Goal: Information Seeking & Learning: Learn about a topic

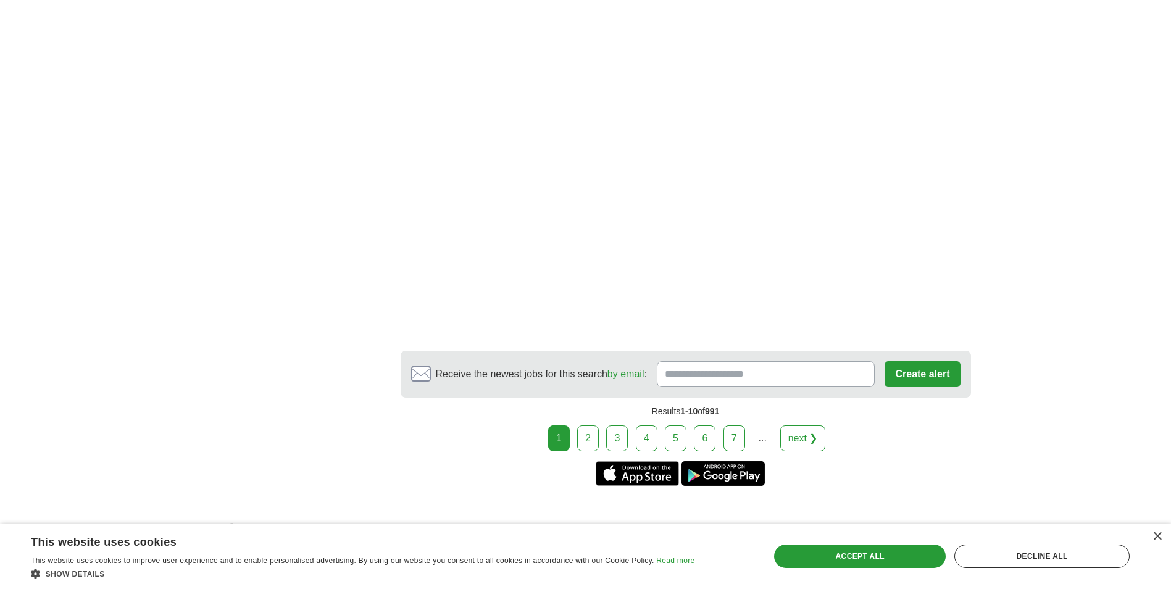
scroll to position [2437, 0]
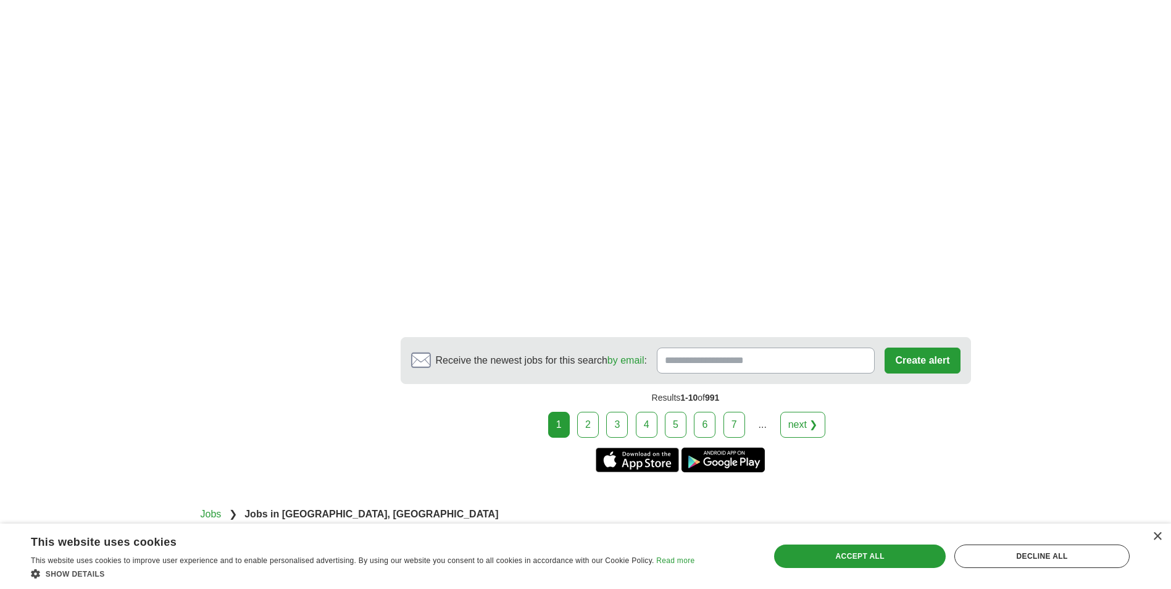
click at [589, 412] on link "2" at bounding box center [588, 425] width 22 height 26
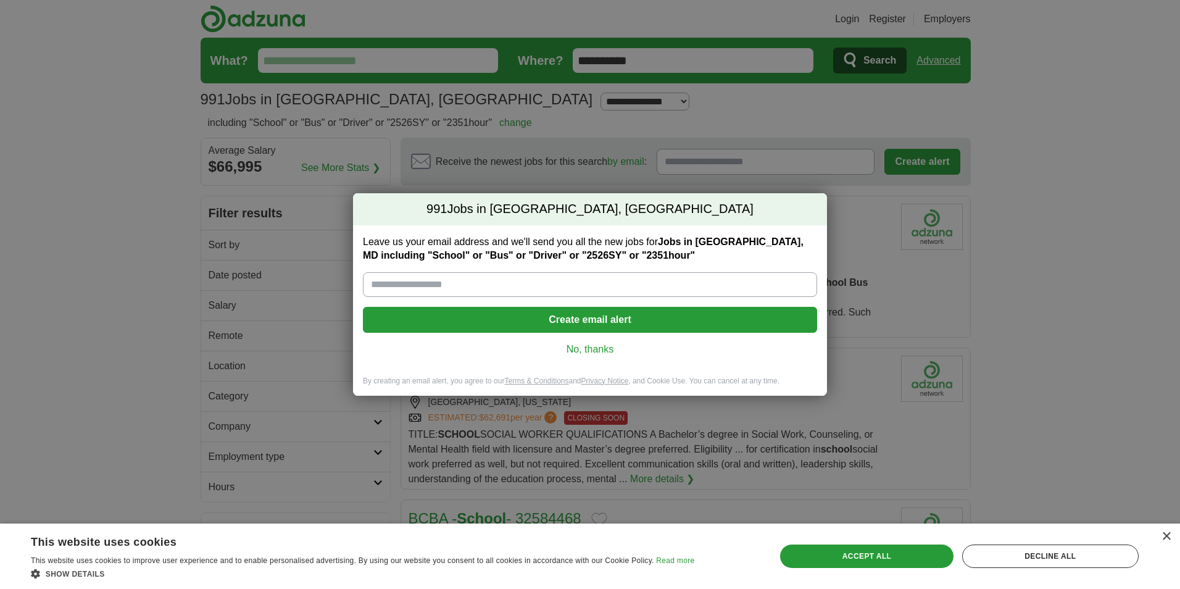
click at [575, 354] on link "No, thanks" at bounding box center [590, 350] width 435 height 14
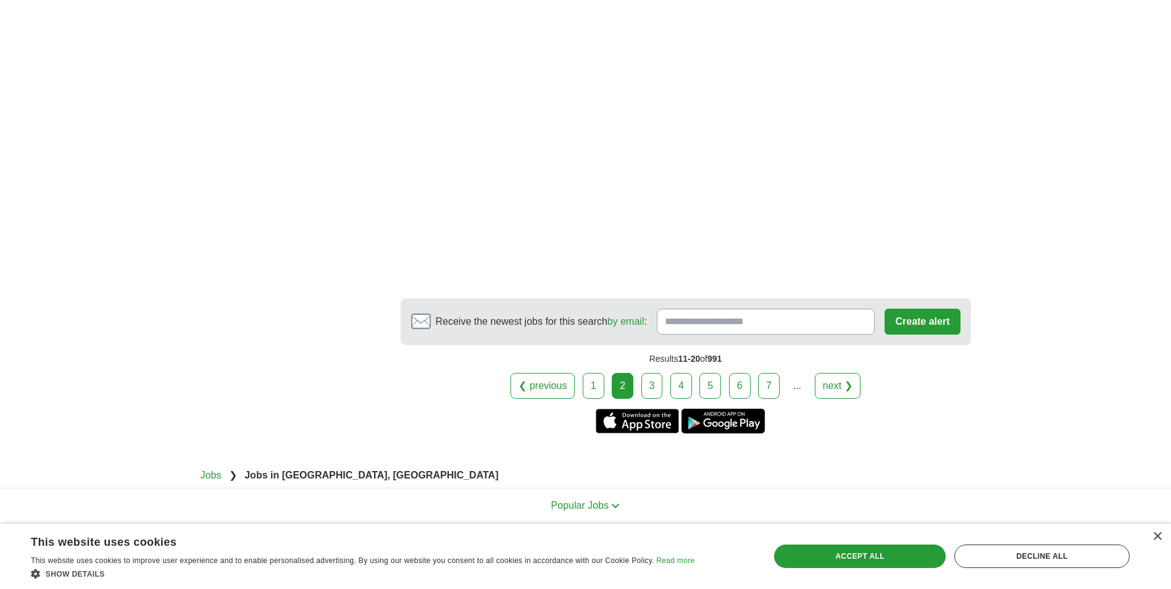
scroll to position [2204, 0]
click at [651, 372] on link "3" at bounding box center [652, 385] width 22 height 26
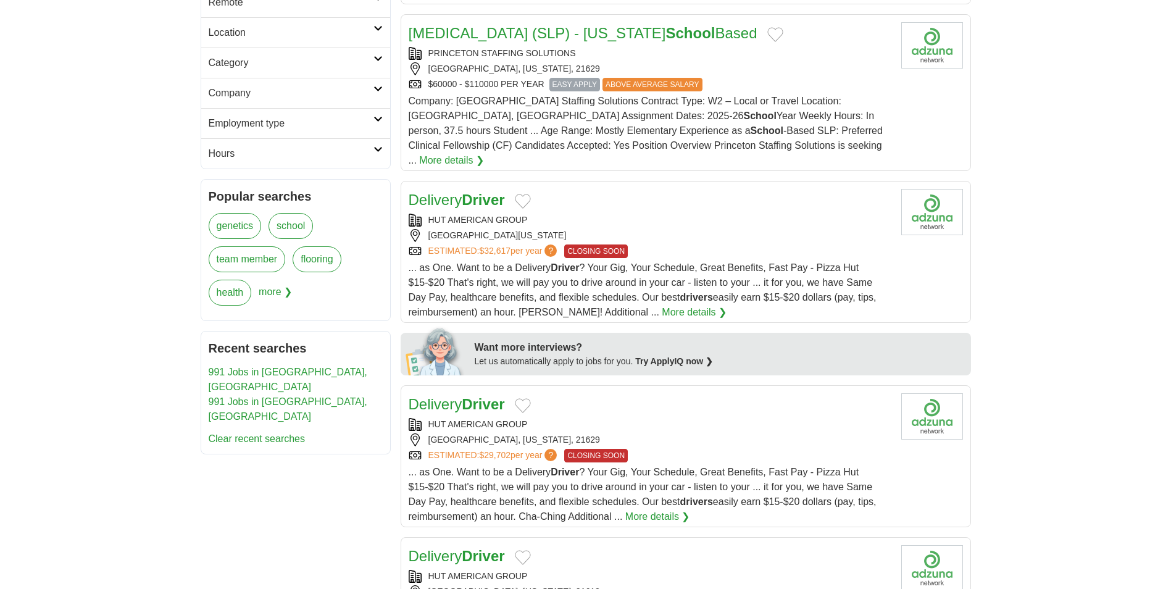
scroll to position [336, 0]
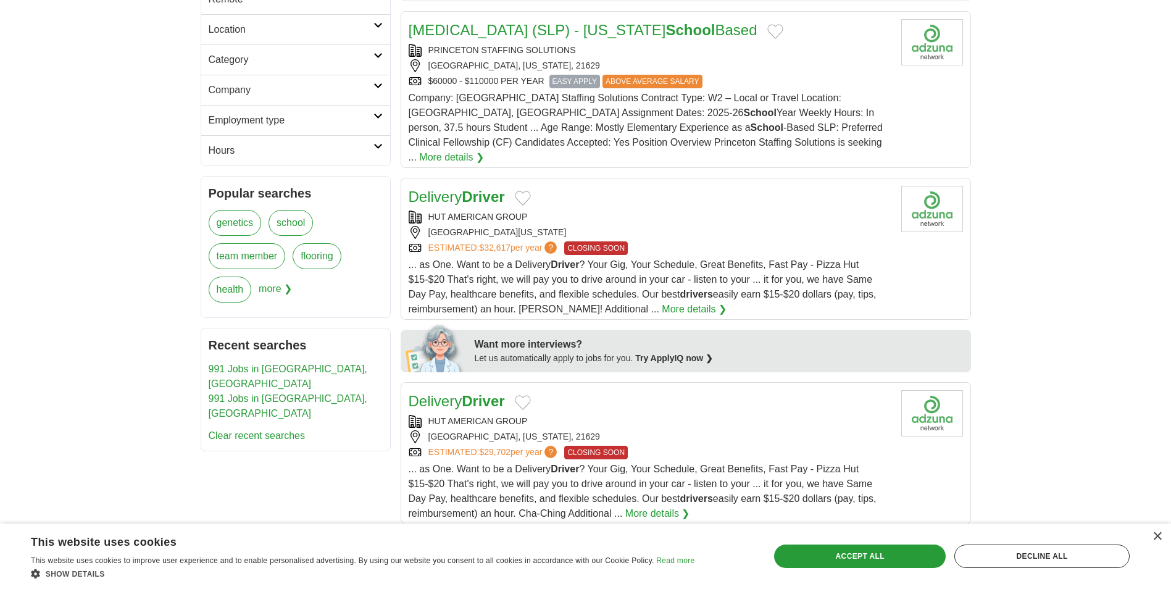
click at [467, 393] on strong "Driver" at bounding box center [483, 401] width 43 height 17
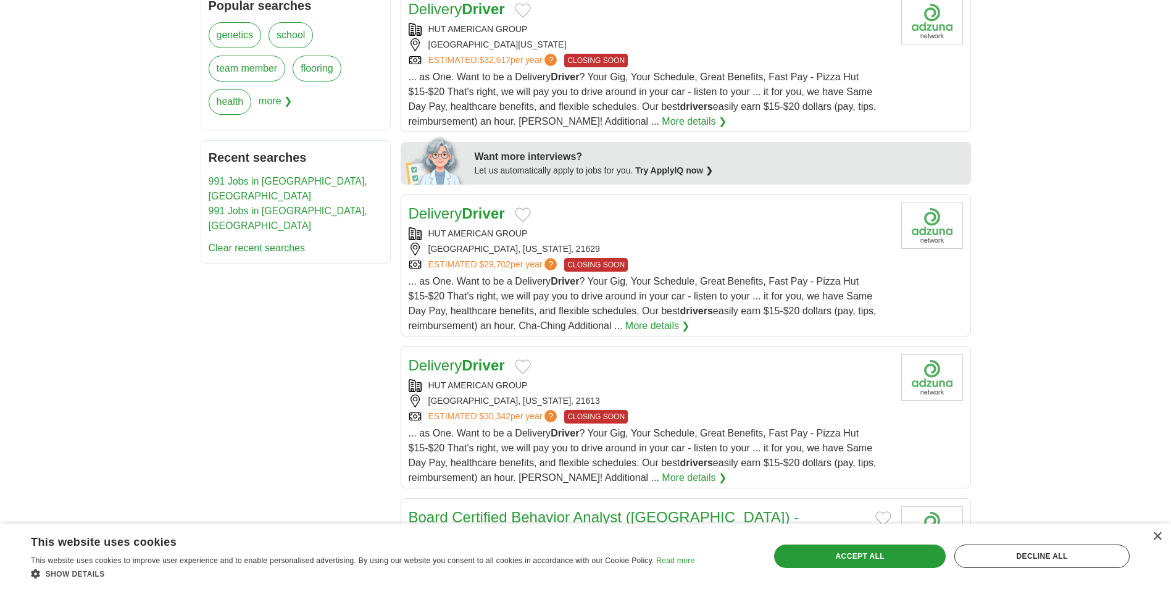
scroll to position [545, 0]
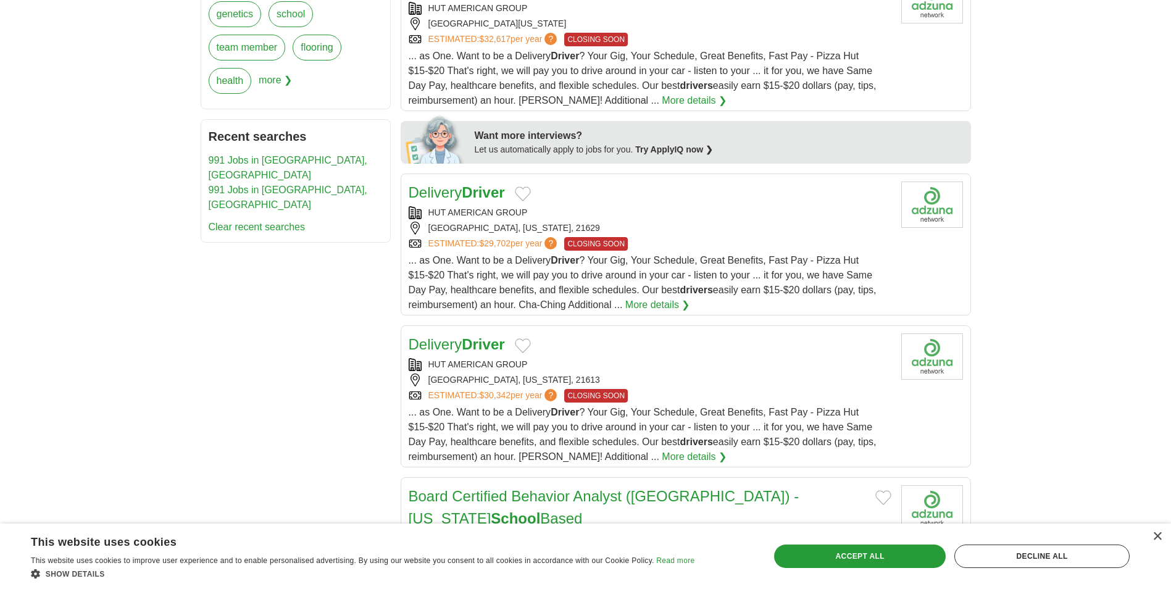
click at [496, 358] on div "HUT AMERICAN GROUP" at bounding box center [650, 364] width 483 height 13
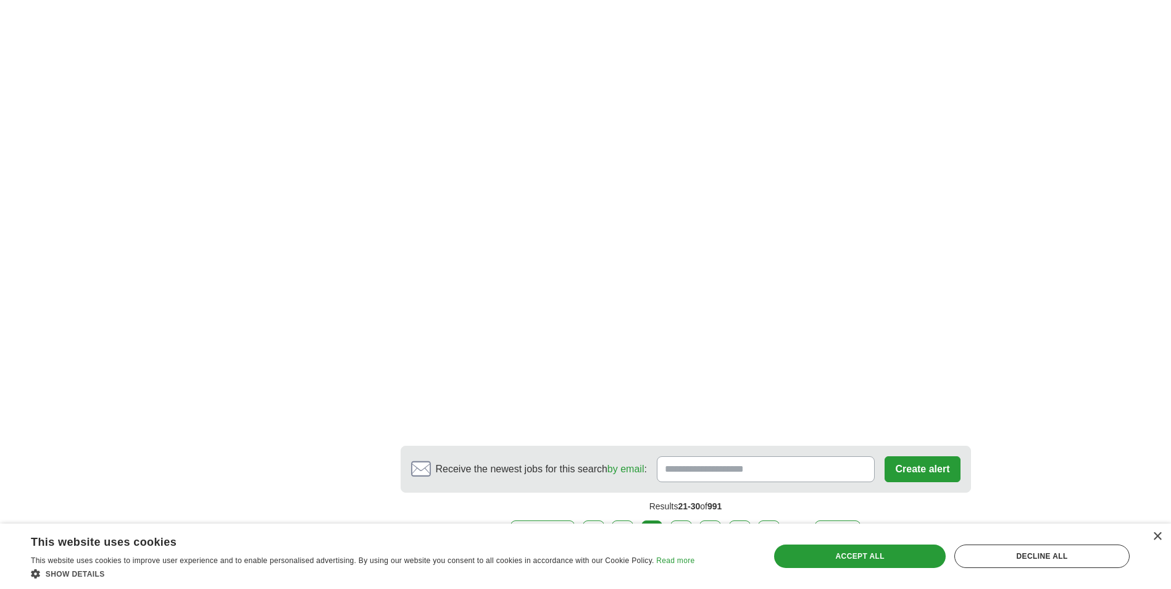
scroll to position [2115, 0]
click at [677, 519] on link "4" at bounding box center [681, 532] width 22 height 26
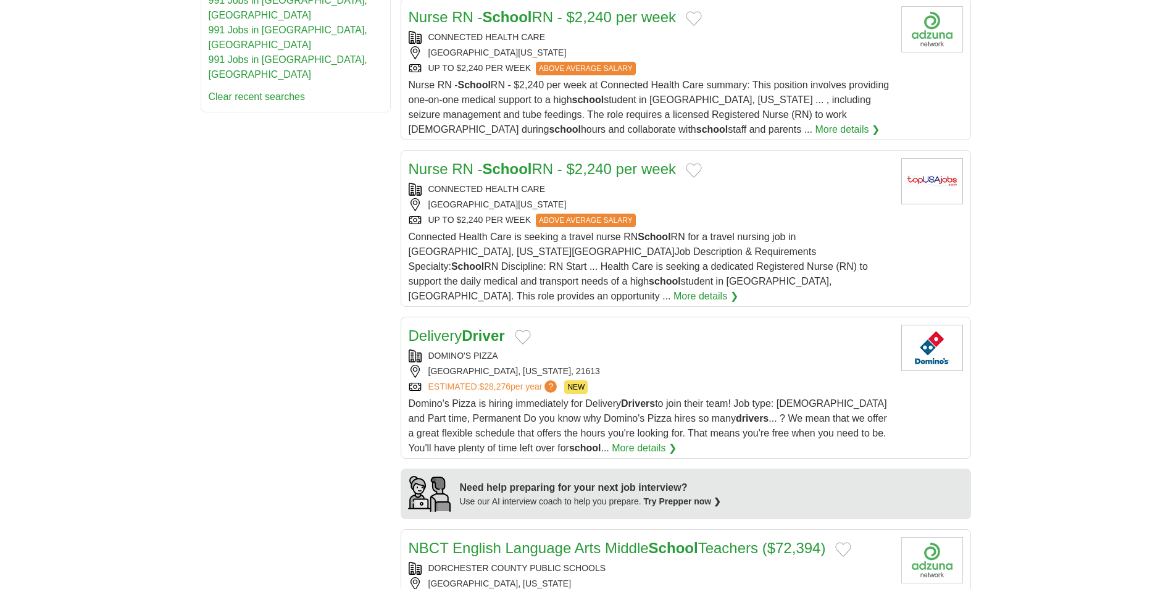
scroll to position [707, 0]
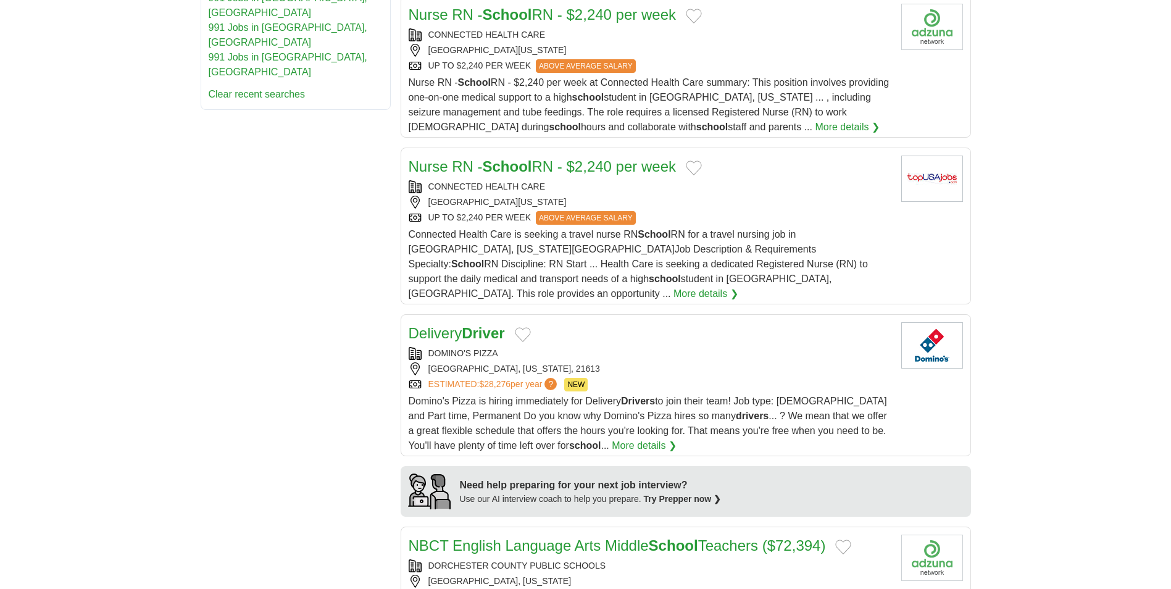
click at [456, 348] on link "DOMINO'S PIZZA" at bounding box center [463, 353] width 70 height 10
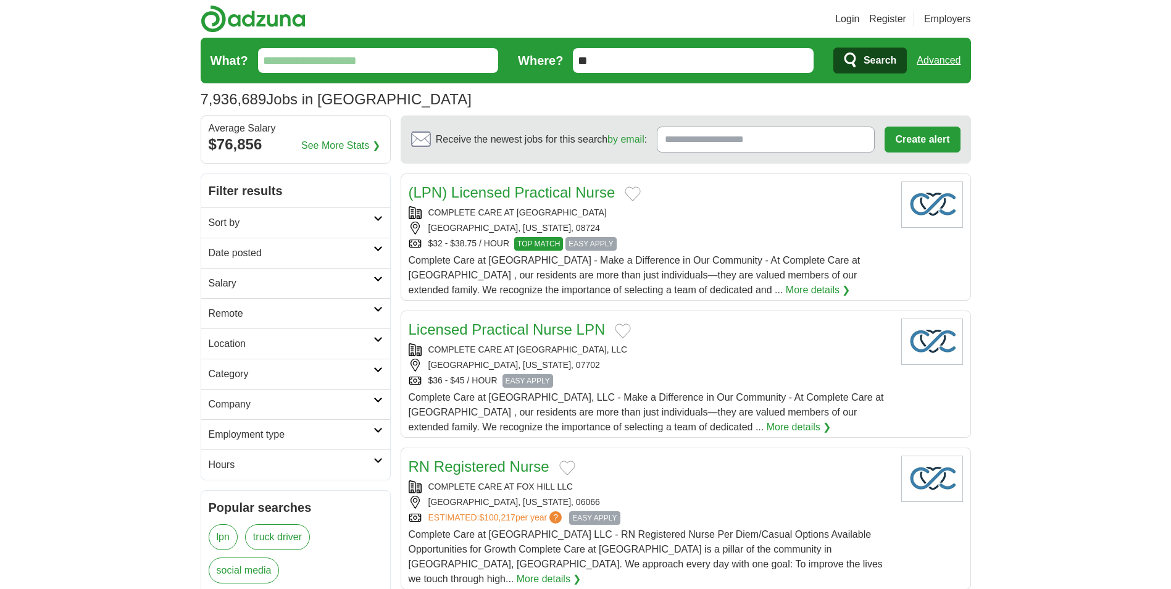
click at [227, 466] on h2 "Hours" at bounding box center [291, 464] width 165 height 15
click at [281, 345] on h2 "Location" at bounding box center [291, 343] width 165 height 15
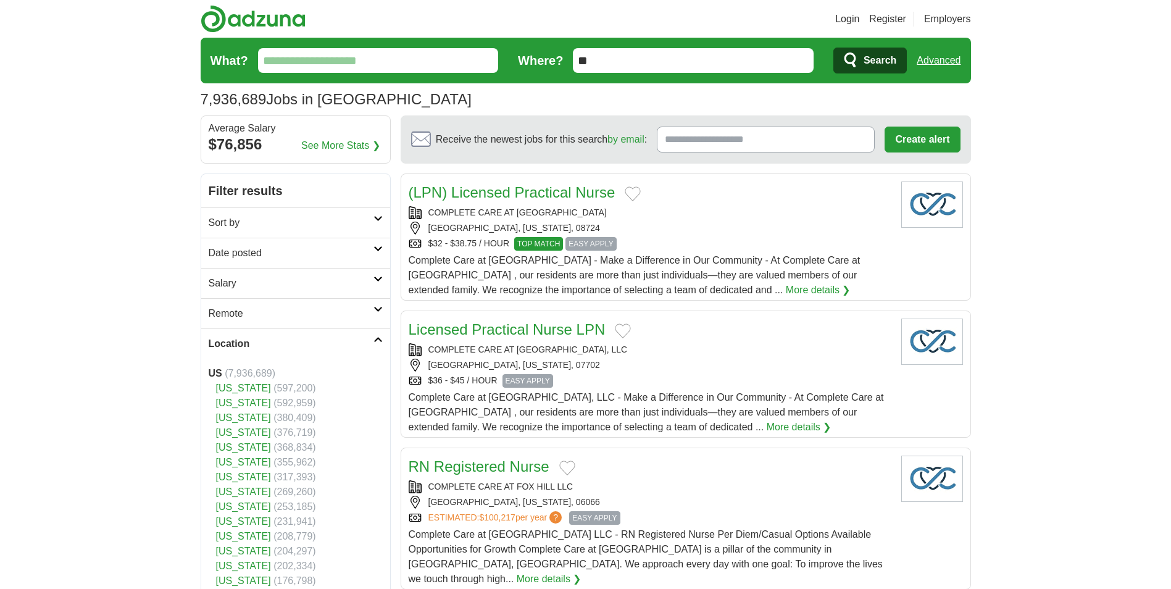
click at [280, 341] on h2 "Location" at bounding box center [291, 343] width 165 height 15
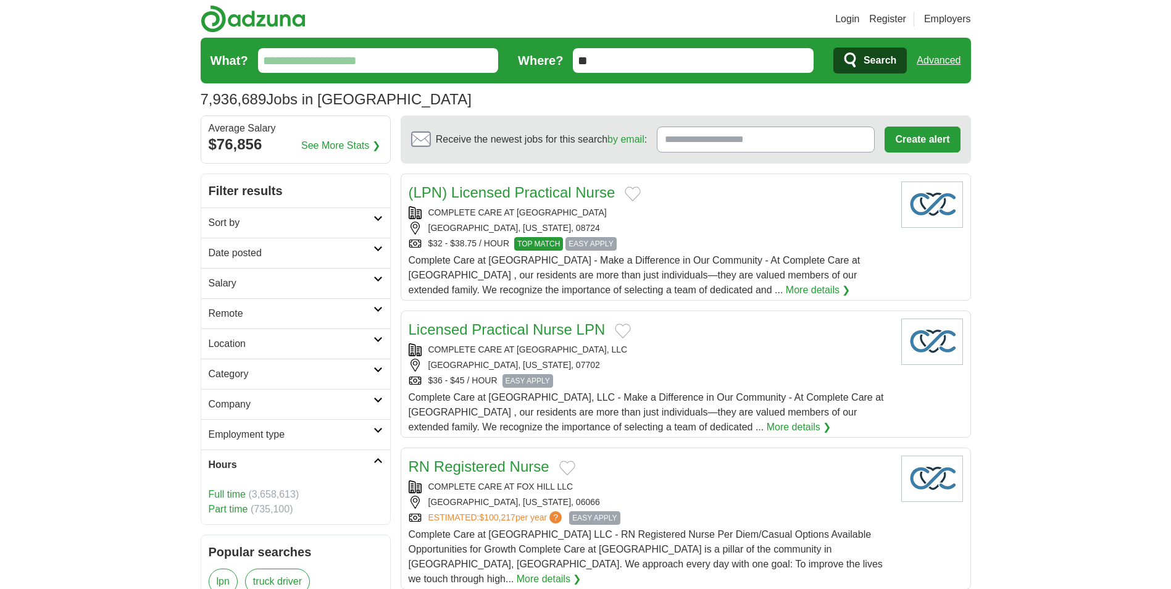
click at [280, 342] on h2 "Location" at bounding box center [291, 343] width 165 height 15
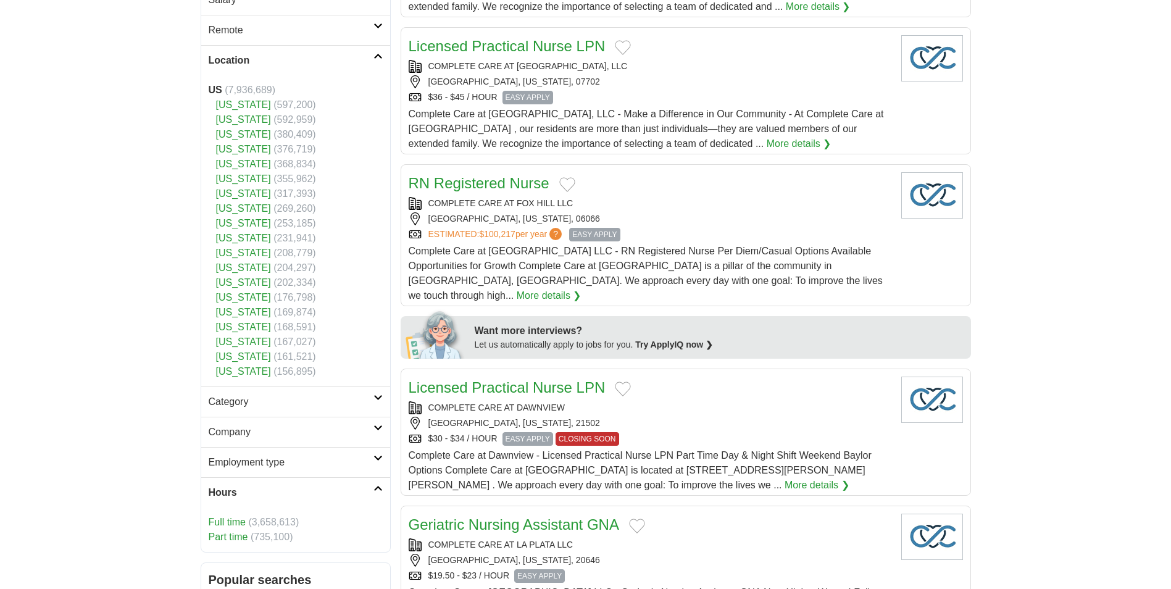
scroll to position [285, 0]
click at [279, 336] on span "(167,027)" at bounding box center [294, 340] width 43 height 10
click at [379, 396] on icon at bounding box center [377, 396] width 9 height 6
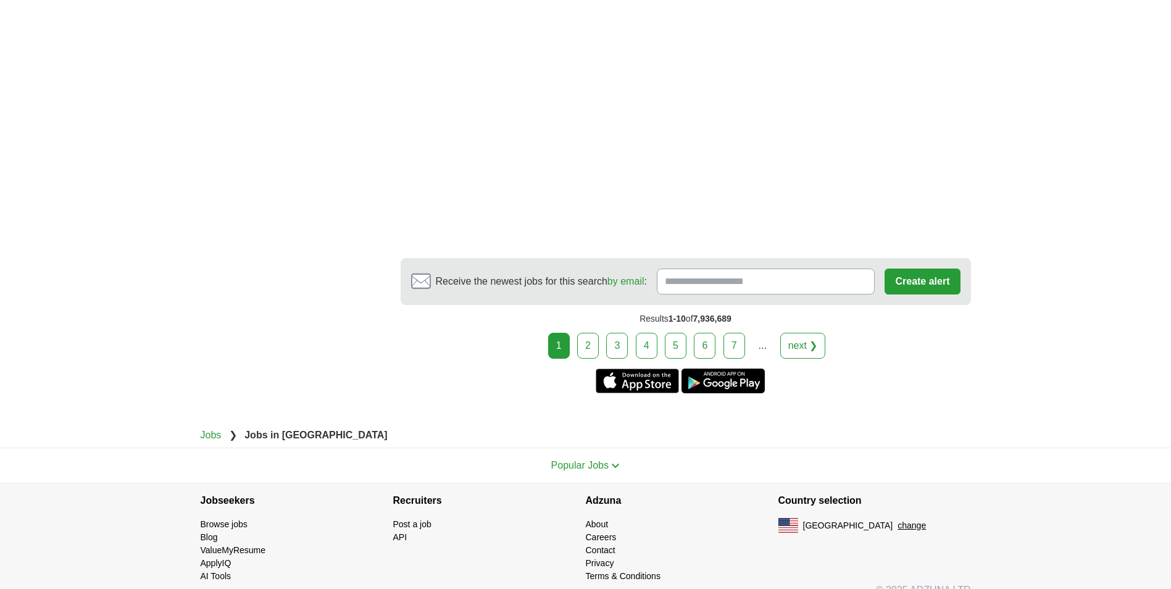
scroll to position [2241, 0]
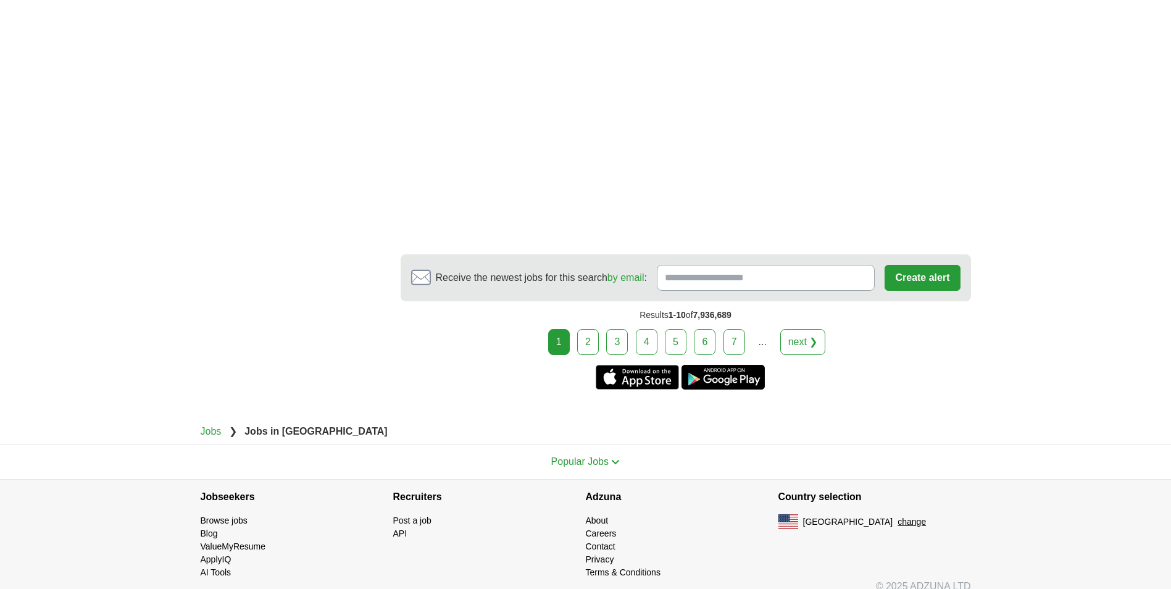
click at [590, 329] on link "2" at bounding box center [588, 342] width 22 height 26
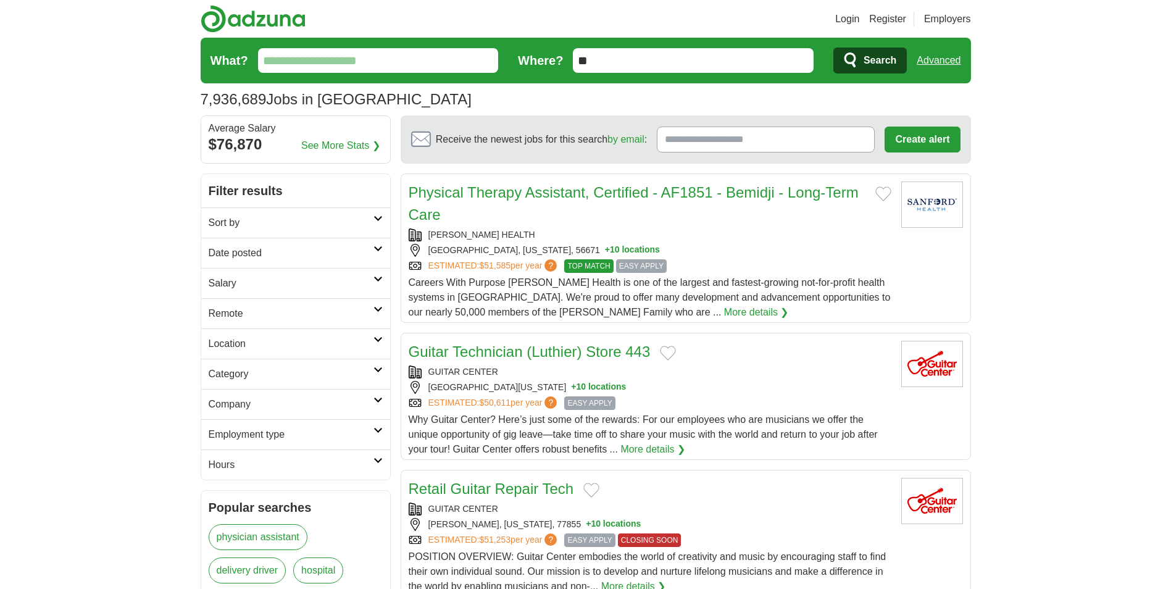
click at [627, 51] on input "**" at bounding box center [693, 60] width 241 height 25
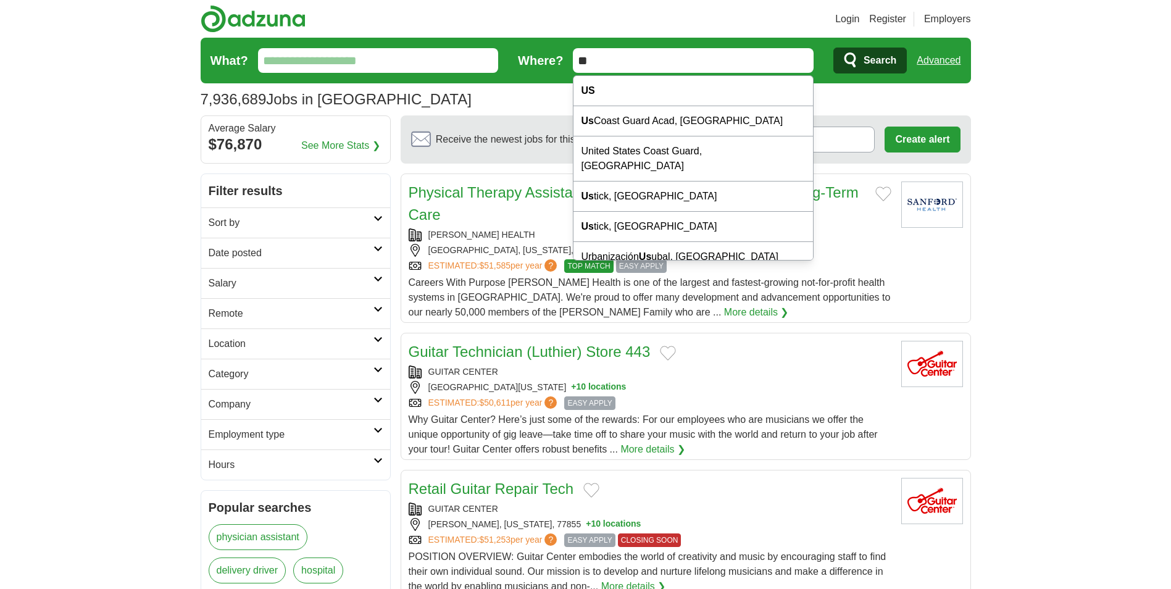
type input "*"
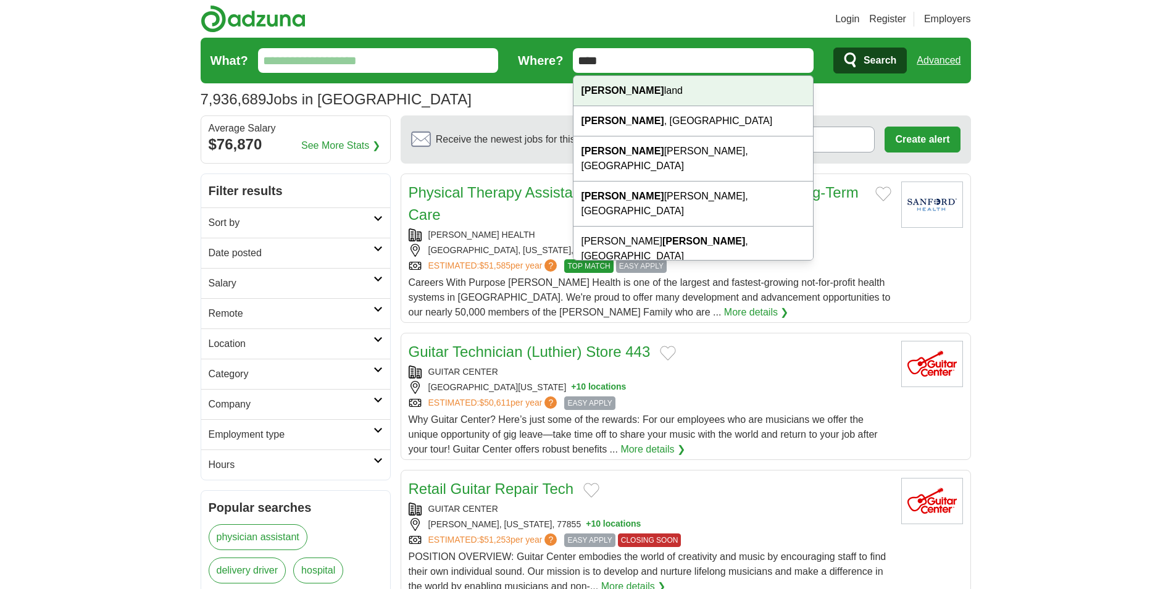
click at [629, 85] on div "Mary land" at bounding box center [692, 91] width 239 height 30
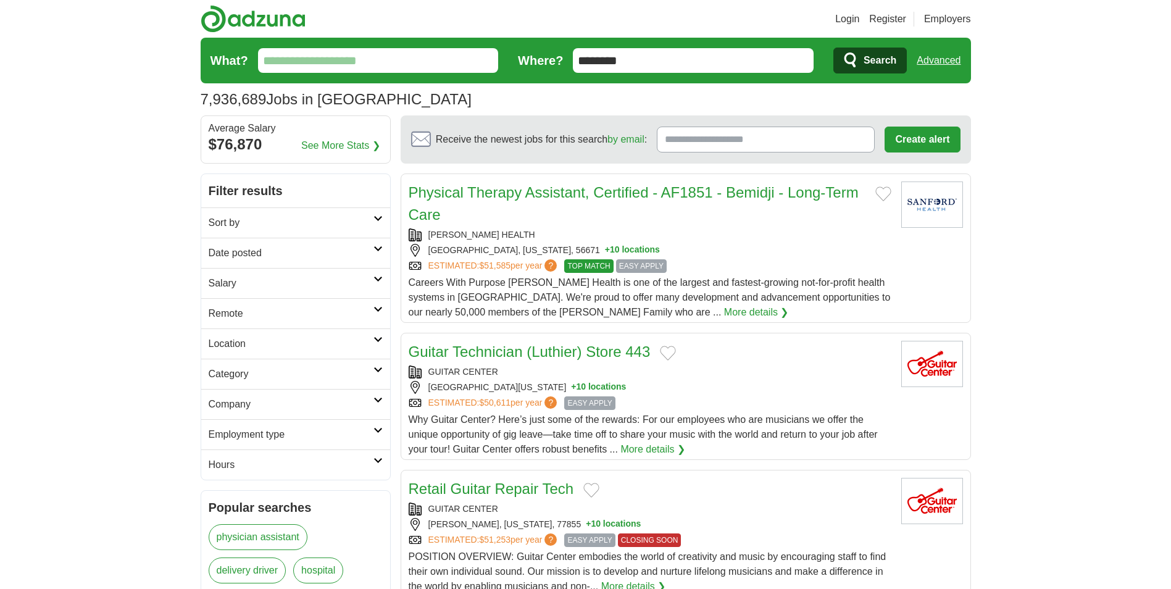
click at [645, 60] on input "********" at bounding box center [693, 60] width 241 height 25
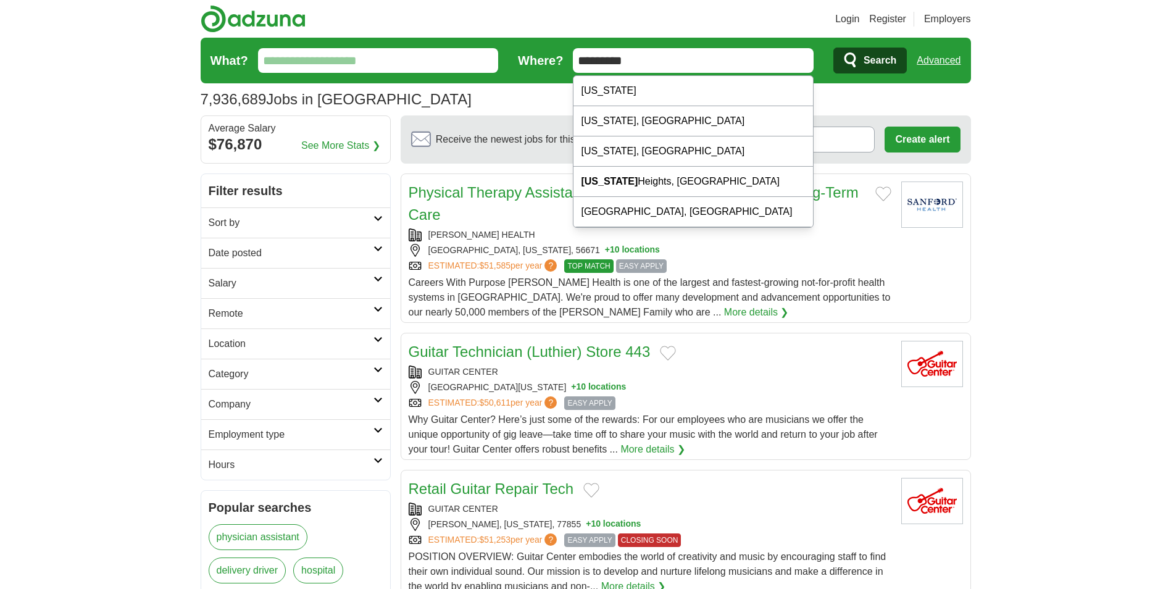
click at [638, 53] on input "********" at bounding box center [693, 60] width 241 height 25
click at [624, 136] on div "Maryland, IN" at bounding box center [692, 121] width 239 height 30
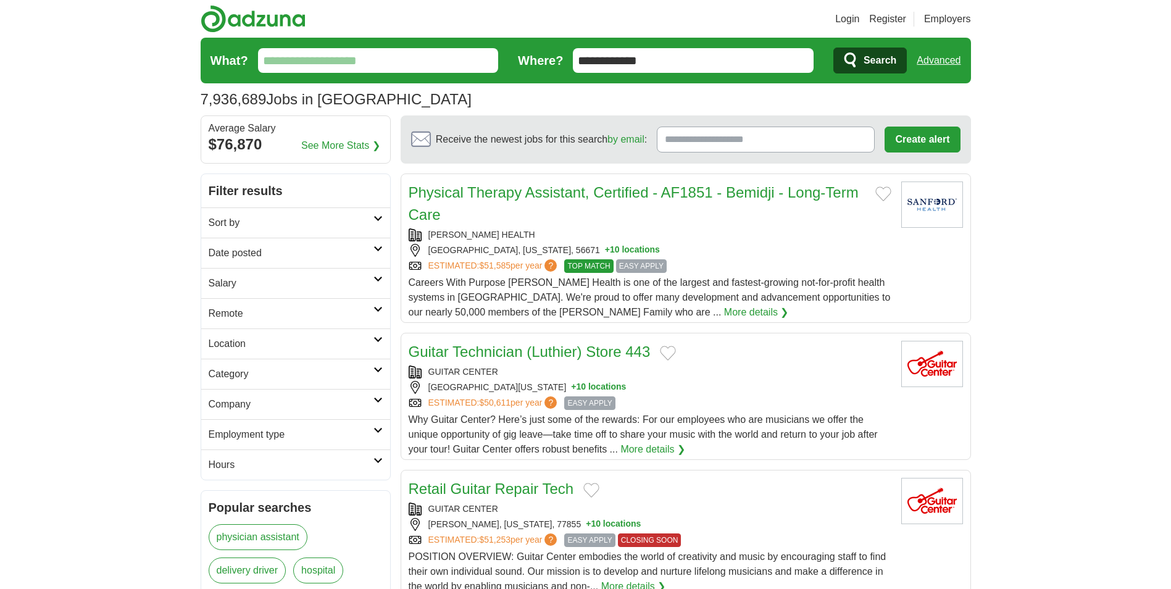
click at [655, 57] on input "**********" at bounding box center [693, 60] width 241 height 25
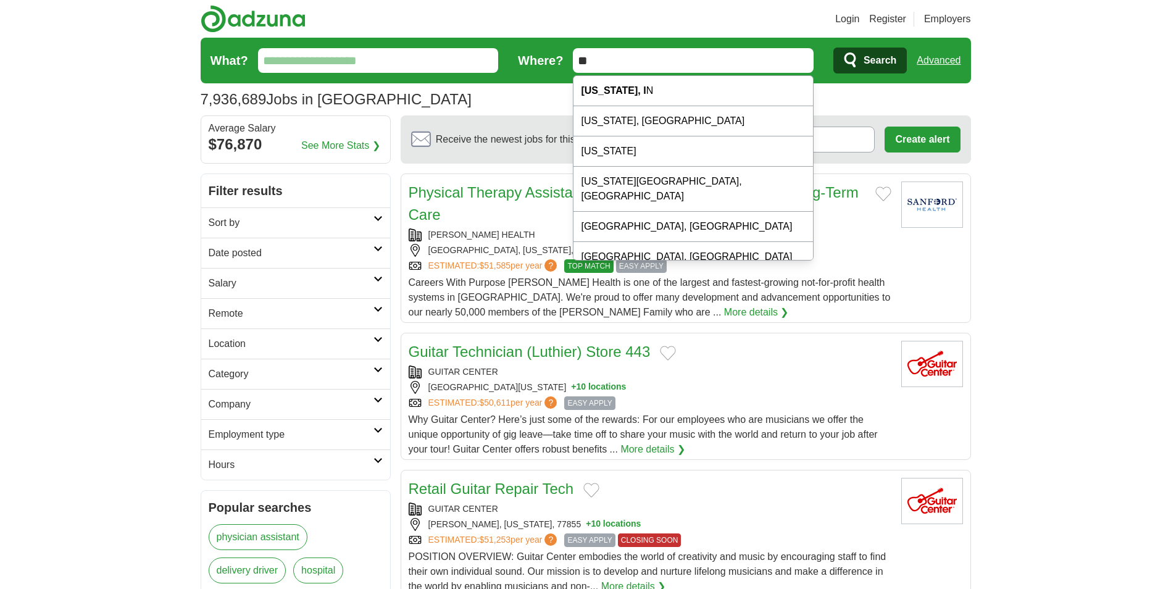
type input "*"
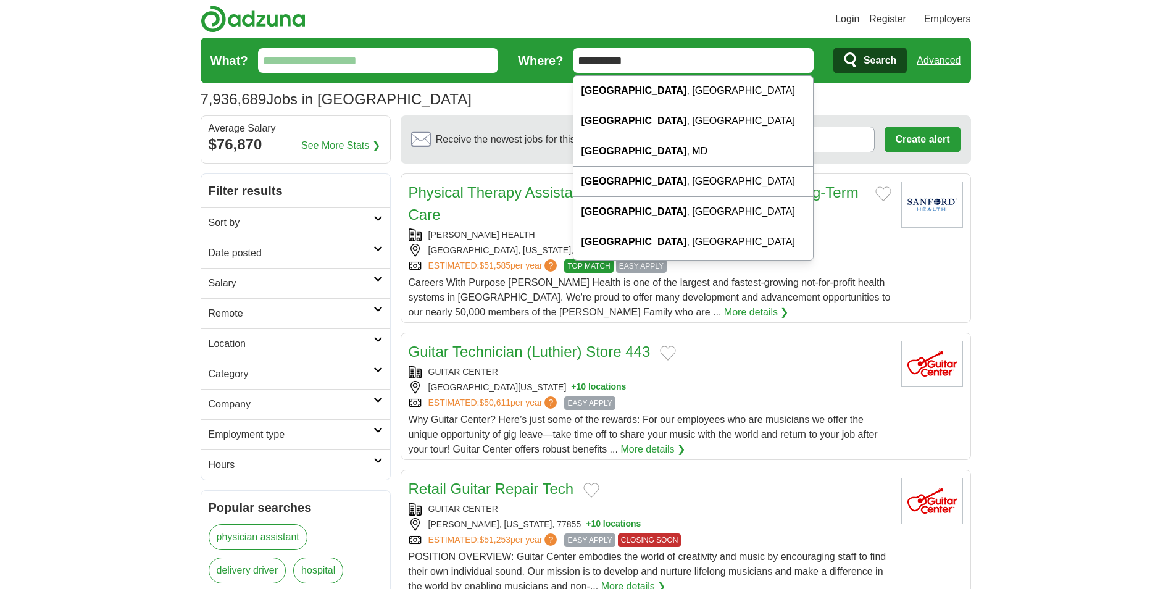
click at [655, 56] on input "*********" at bounding box center [693, 60] width 241 height 25
click at [655, 146] on div "Cambridge , MD" at bounding box center [692, 151] width 239 height 30
type input "**********"
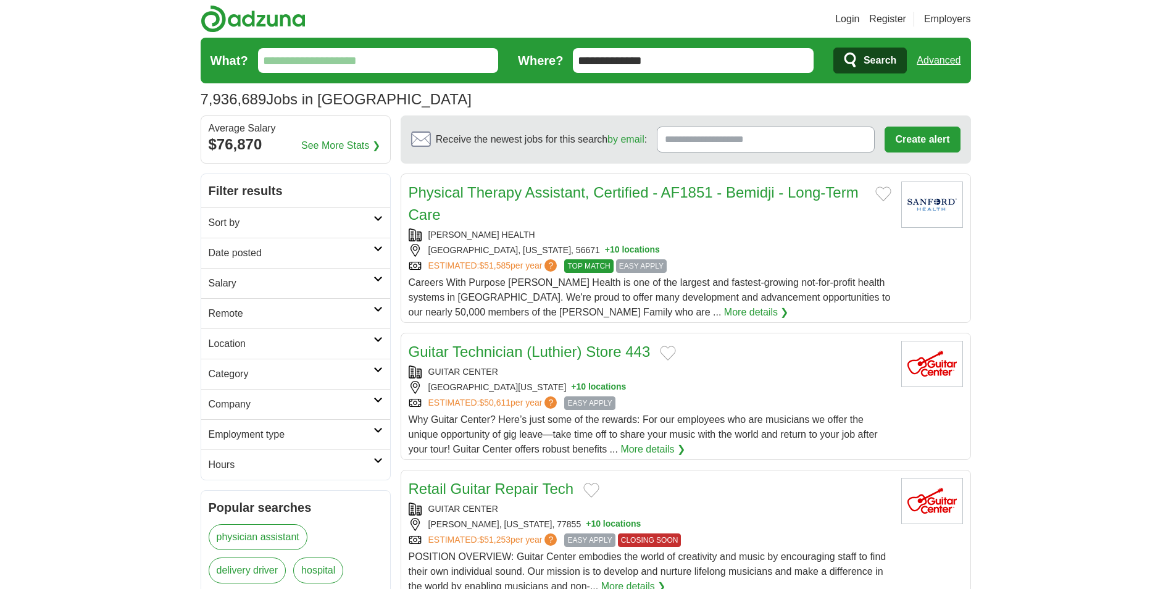
click at [875, 52] on span "Search" at bounding box center [879, 60] width 33 height 25
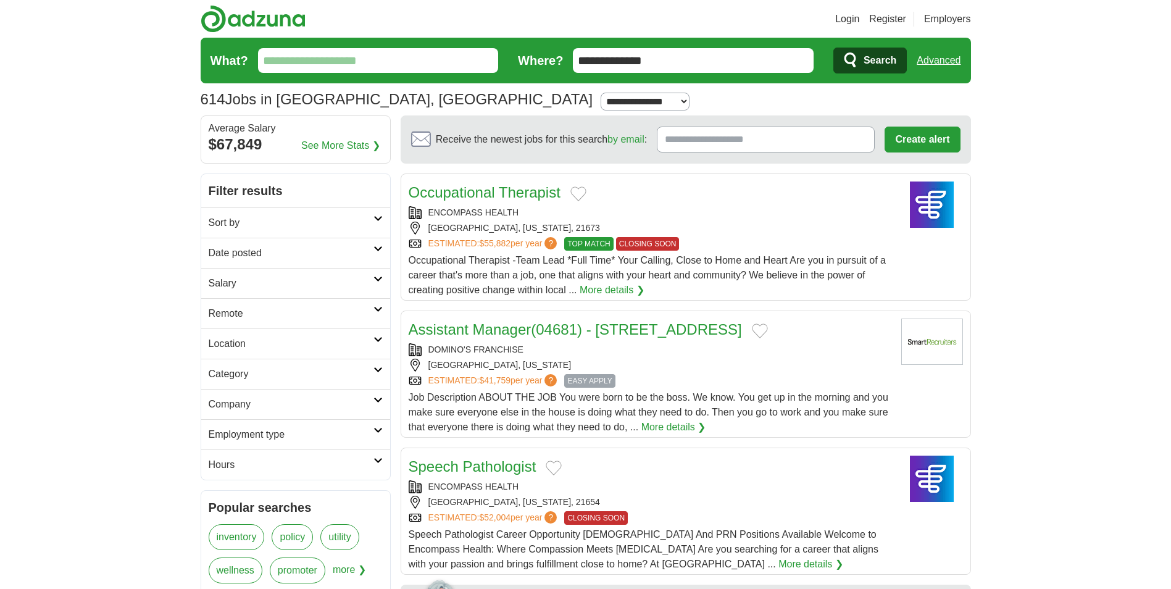
click at [593, 379] on span "EASY APPLY" at bounding box center [589, 381] width 51 height 14
